Goal: Task Accomplishment & Management: Complete application form

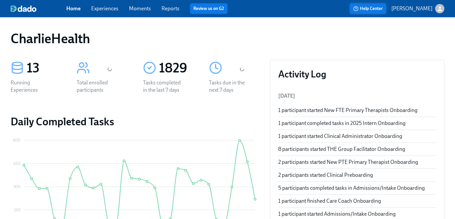
click at [124, 31] on div "CharlieHealth" at bounding box center [228, 39] width 434 height 16
click at [110, 13] on div "Home Experiences Moments Reports Review us on G2" at bounding box center [160, 8] width 189 height 11
click at [110, 10] on link "Experiences" at bounding box center [104, 8] width 27 height 6
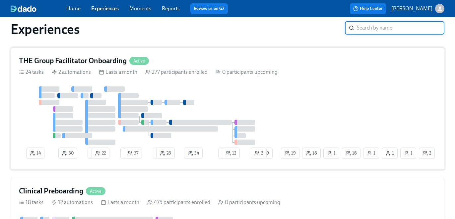
scroll to position [34, 0]
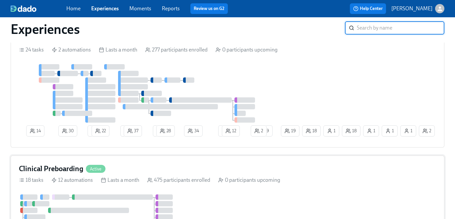
click at [152, 167] on div "Clinical Preboarding Active" at bounding box center [227, 168] width 417 height 10
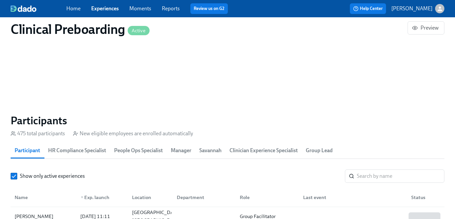
scroll to position [636, 0]
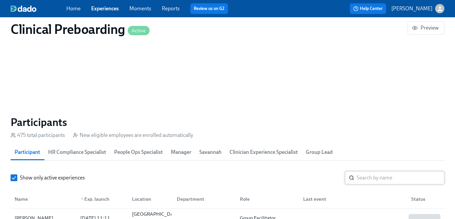
click at [360, 179] on input "search" at bounding box center [401, 177] width 88 height 13
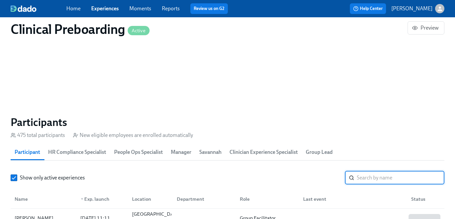
click at [360, 179] on input "search" at bounding box center [401, 177] width 88 height 13
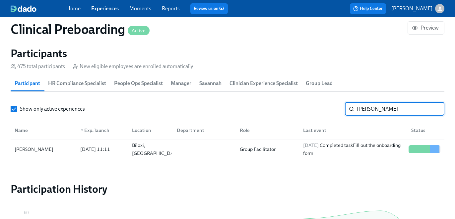
scroll to position [736, 0]
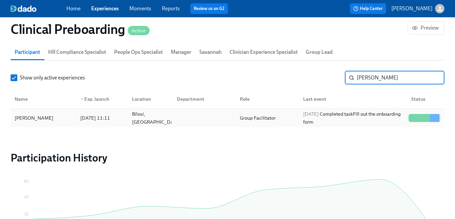
type input "virgil"
click at [355, 123] on div "2025/10/02 Completed task Fill out the onboarding form" at bounding box center [352, 118] width 105 height 16
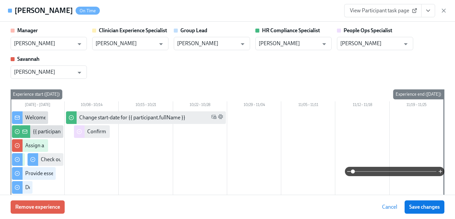
click at [423, 9] on button "View task page" at bounding box center [428, 10] width 14 height 13
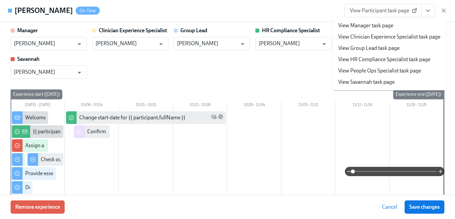
click at [394, 56] on link "View HR Compliance Specialist task page" at bounding box center [384, 59] width 92 height 7
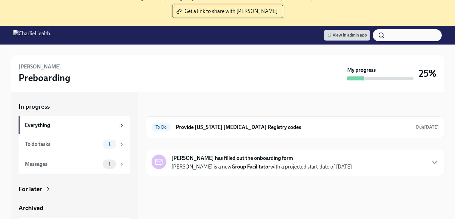
scroll to position [74, 0]
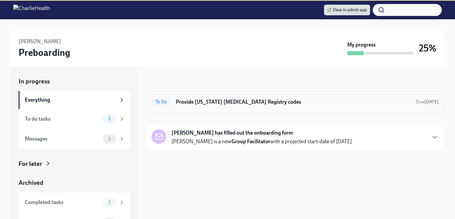
click at [242, 106] on div "To Do Provide Pennsylvania Child Abuse Registry codes Due today" at bounding box center [295, 102] width 287 height 11
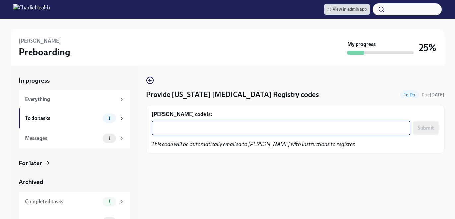
click at [233, 129] on textarea "Kimberly Virgil's code is:" at bounding box center [281, 128] width 251 height 8
paste textarea "M6SE7ORM8XFG"
type textarea "M6SE7ORM8XFG"
click at [422, 123] on button "Submit" at bounding box center [426, 127] width 26 height 13
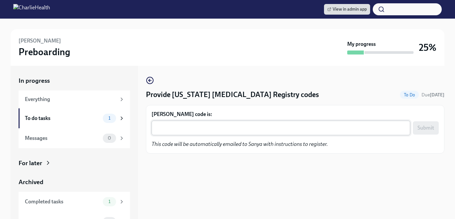
click at [226, 126] on textarea "Sanya Ali's code is:" at bounding box center [281, 128] width 251 height 8
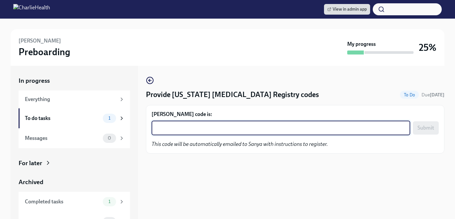
paste textarea "ZHLBA722R4VC"
type textarea "ZHLBA722R4VC"
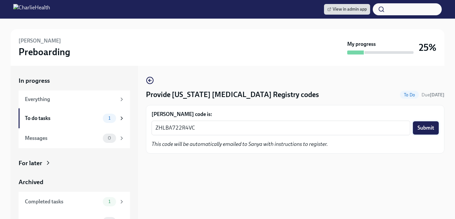
click at [415, 131] on button "Submit" at bounding box center [426, 127] width 26 height 13
